Goal: Navigation & Orientation: Find specific page/section

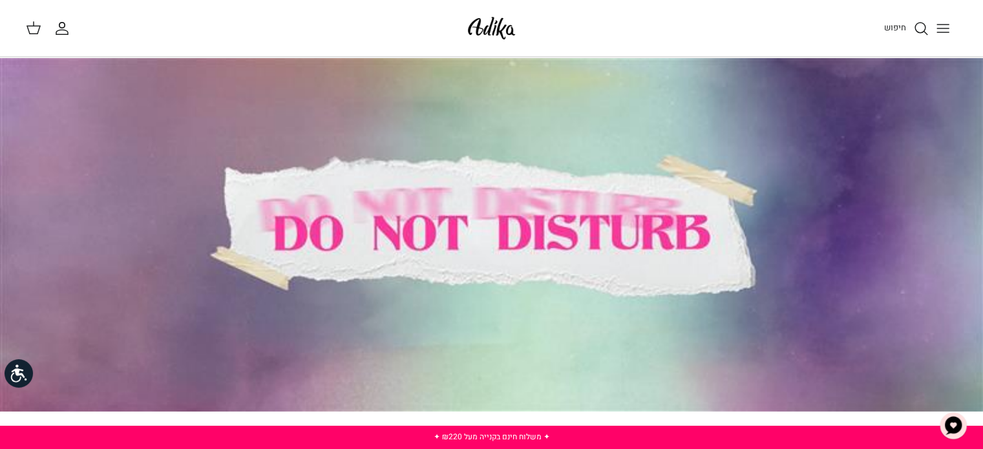
click at [944, 25] on icon "Toggle menu" at bounding box center [943, 29] width 16 height 16
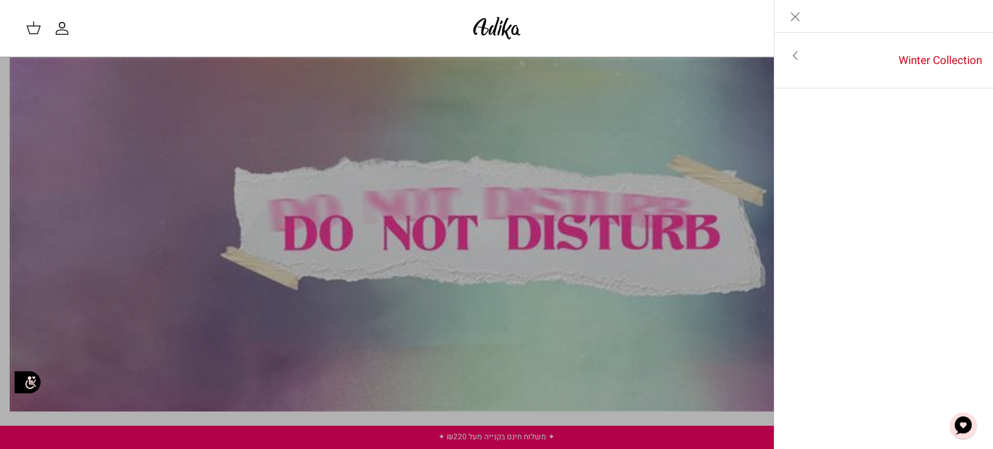
click at [793, 56] on polyline "Primary navigation" at bounding box center [795, 56] width 4 height 8
click at [807, 52] on link "לכל הפריטים" at bounding box center [884, 57] width 206 height 32
click at [871, 57] on link "לכל הפריטים" at bounding box center [884, 57] width 206 height 32
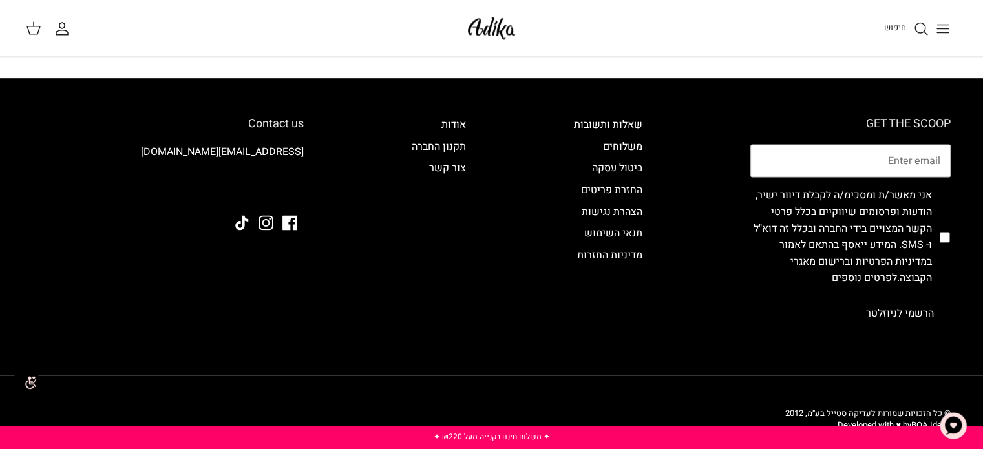
scroll to position [1947, 0]
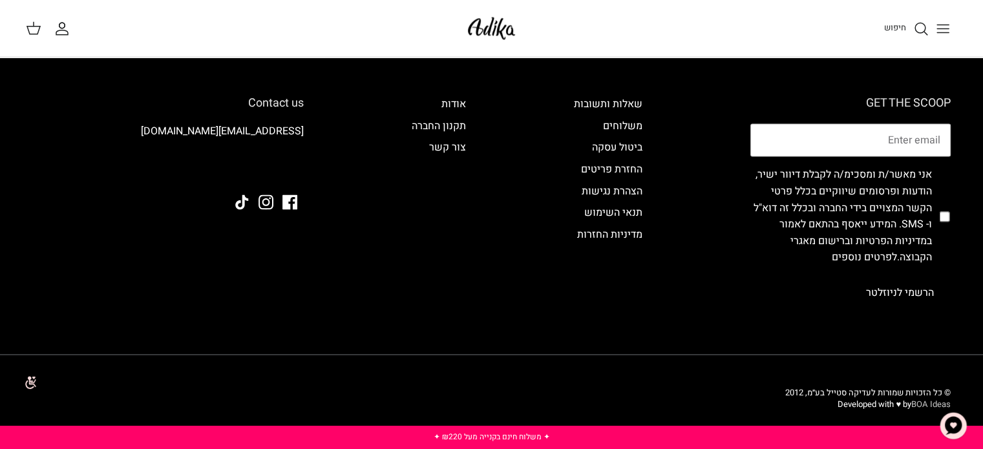
click at [927, 400] on link "BOA Ideas" at bounding box center [930, 404] width 39 height 12
click at [938, 25] on line "Toggle menu" at bounding box center [943, 25] width 12 height 0
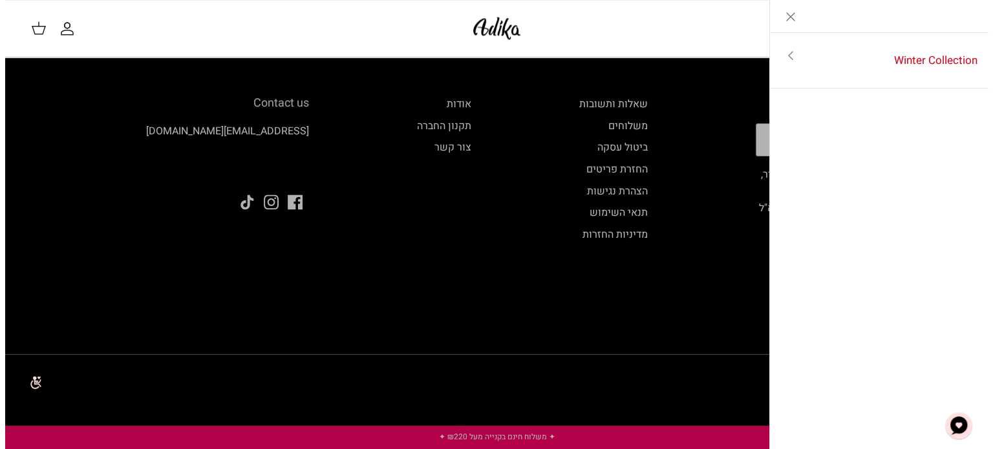
scroll to position [1963, 0]
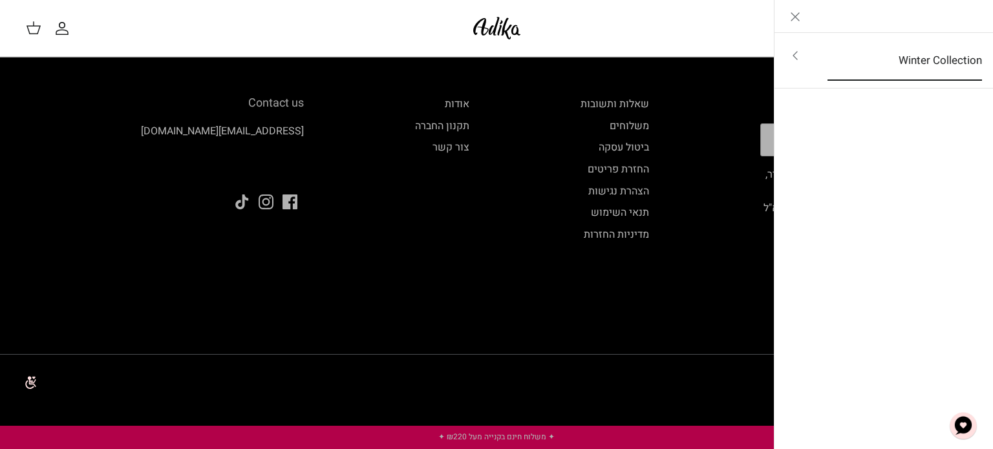
click at [845, 61] on link "Winter Collection" at bounding box center [905, 61] width 178 height 40
